Goal: Task Accomplishment & Management: Manage account settings

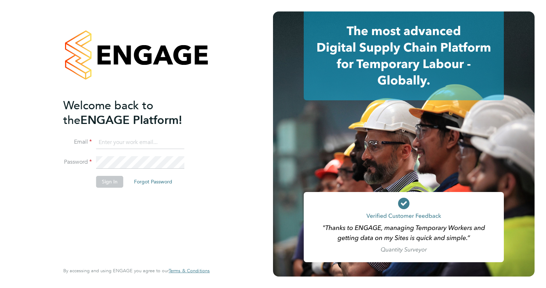
type input "josh.hall2@vistry.co.uk"
click at [116, 183] on button "Sign In" at bounding box center [109, 181] width 27 height 11
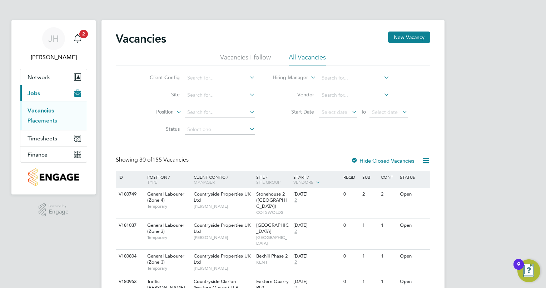
click at [47, 120] on link "Placements" at bounding box center [43, 120] width 30 height 7
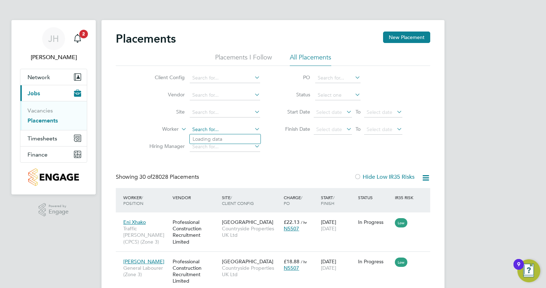
click at [212, 128] on input at bounding box center [225, 129] width 70 height 10
click at [212, 137] on b "Kowdham" at bounding box center [205, 139] width 24 height 6
type input "Kowdham Srikumar"
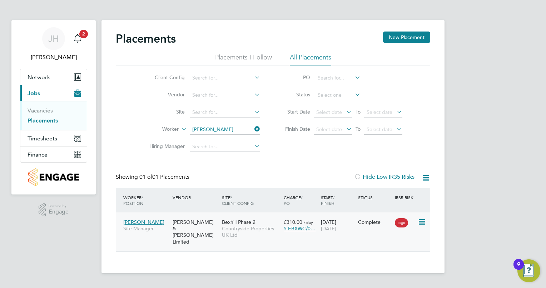
click at [217, 231] on div "Fawkes & Reece Limited" at bounding box center [195, 231] width 49 height 33
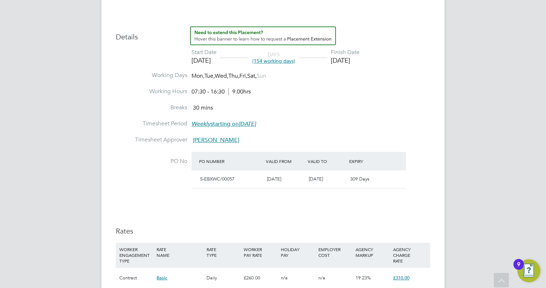
scroll to position [294, 0]
type input "[PERSON_NAME]"
type input "[DATE]"
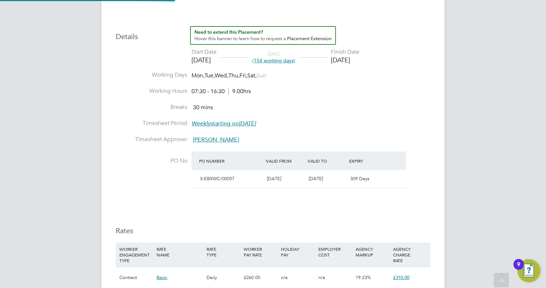
type input "07:30"
type input "16:30"
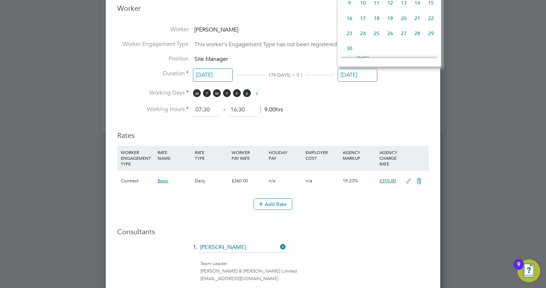
click at [356, 78] on input "[DATE]" at bounding box center [358, 74] width 40 height 13
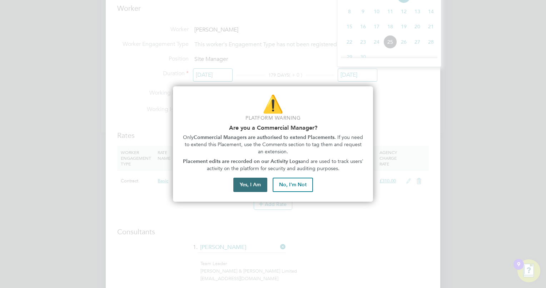
click at [249, 187] on button "Yes, I Am" at bounding box center [251, 184] width 34 height 14
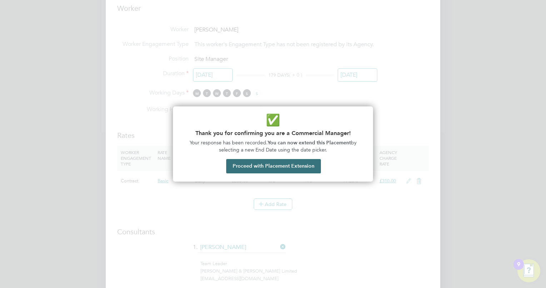
click at [284, 159] on button "Proceed with Placement Extension" at bounding box center [273, 166] width 95 height 14
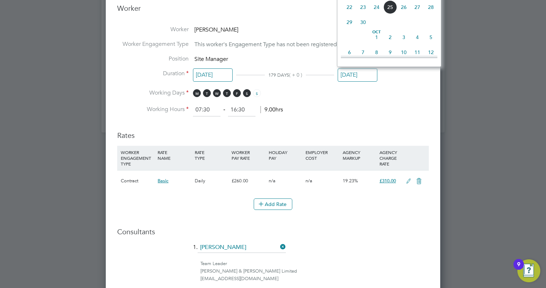
click at [401, 44] on span "3" at bounding box center [404, 37] width 14 height 14
type input "[DATE]"
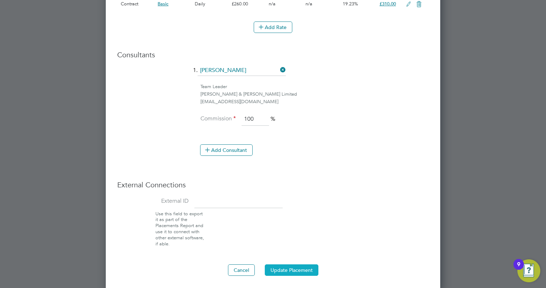
click at [296, 268] on button "Update Placement" at bounding box center [292, 269] width 54 height 11
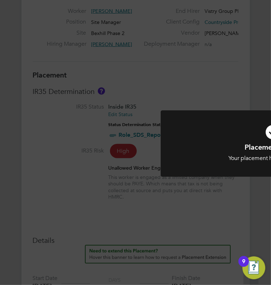
scroll to position [4, 4]
click at [127, 153] on div "Placement Saved Your placement has been updated. Cancel Okay" at bounding box center [135, 142] width 271 height 285
